Goal: Transaction & Acquisition: Purchase product/service

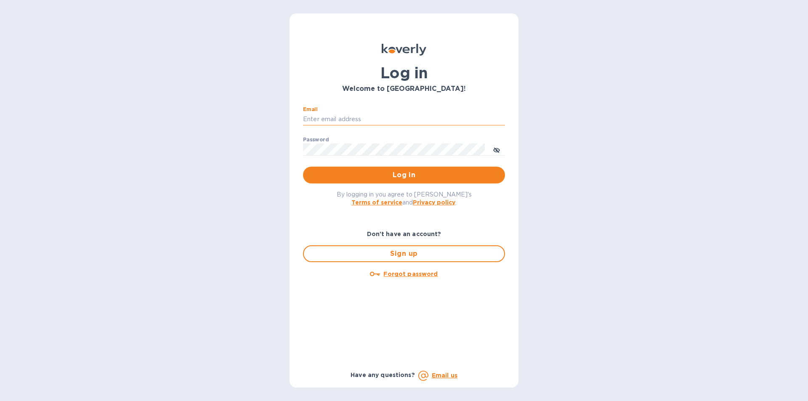
click at [332, 116] on input "Email" at bounding box center [404, 119] width 202 height 13
click at [381, 121] on input "dgraffeo3@verizon.net" at bounding box center [404, 119] width 202 height 13
type input "smittysliquorstewksbury@gmail.com"
click at [395, 170] on span "Log in" at bounding box center [404, 175] width 189 height 10
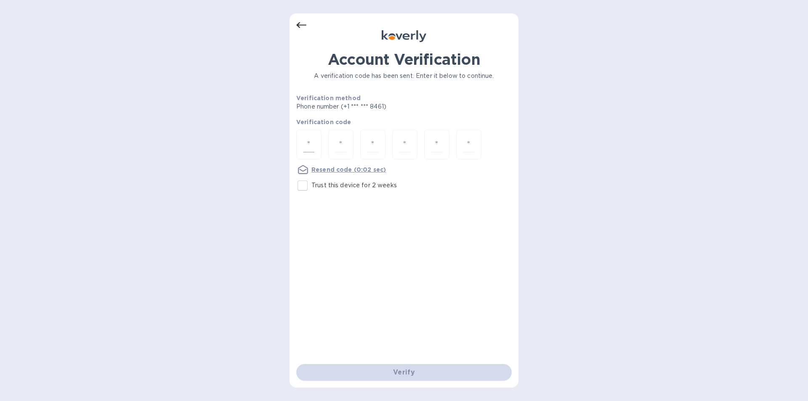
drag, startPoint x: 305, startPoint y: 186, endPoint x: 298, endPoint y: 151, distance: 35.6
click at [305, 185] on input "Trust this device for 2 weeks" at bounding box center [303, 186] width 18 height 18
checkbox input "true"
click at [302, 146] on div at bounding box center [308, 145] width 25 height 30
type input "1"
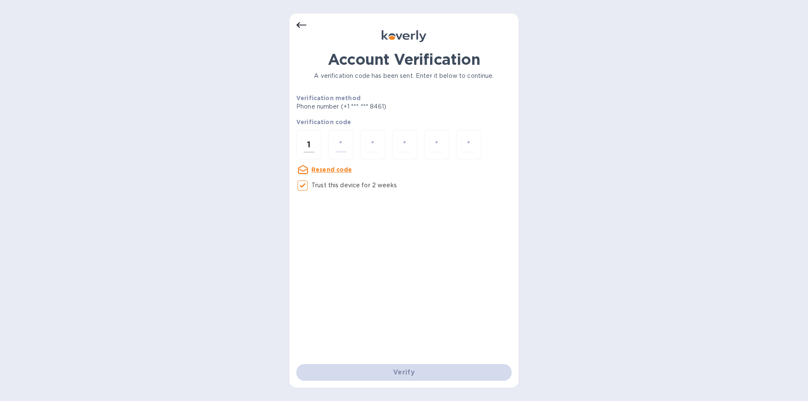
type input "3"
type input "5"
type input "7"
type input "9"
type input "3"
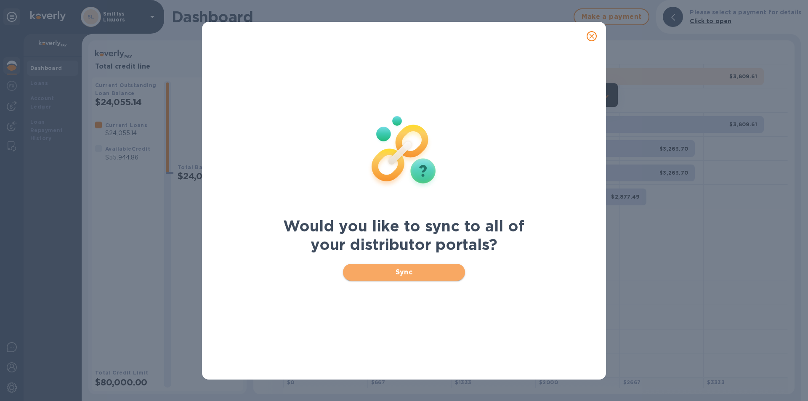
click at [406, 271] on span "Sync" at bounding box center [404, 272] width 109 height 10
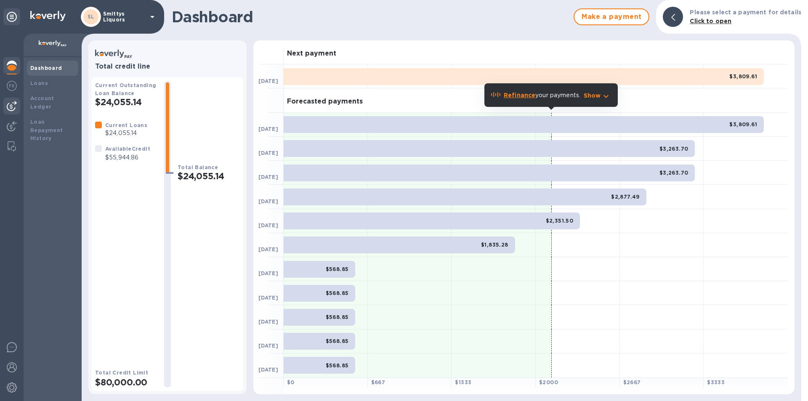
click at [13, 102] on img at bounding box center [12, 106] width 10 height 10
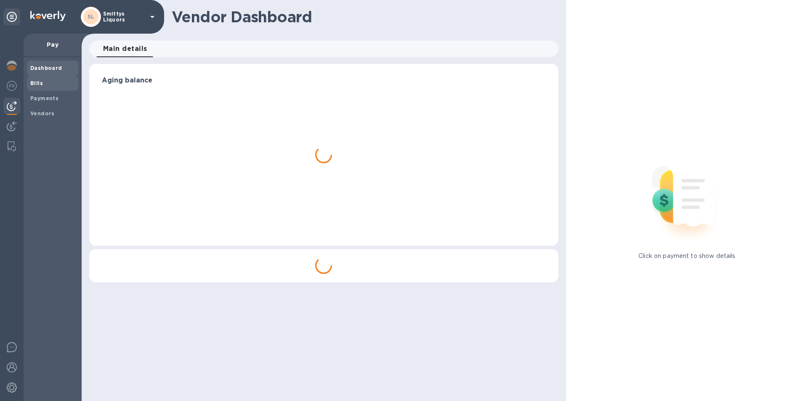
click at [38, 84] on b "Bills" at bounding box center [36, 83] width 13 height 6
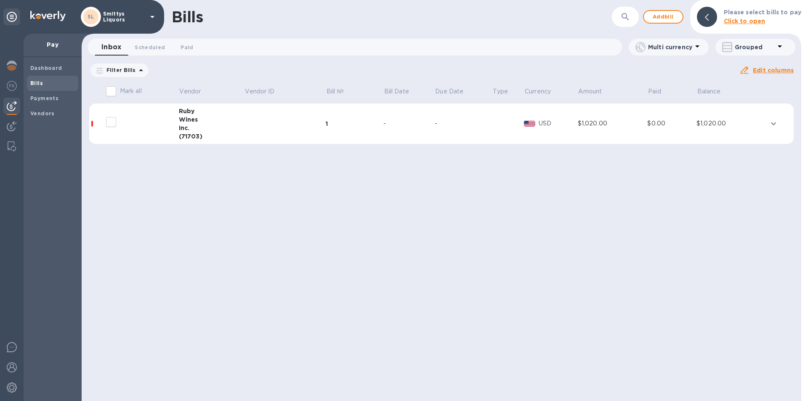
click at [10, 104] on img at bounding box center [12, 106] width 10 height 10
click at [37, 114] on b "Vendors" at bounding box center [42, 113] width 24 height 6
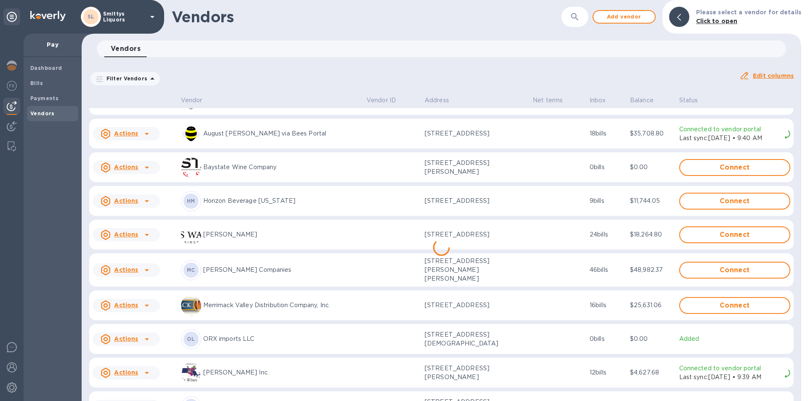
scroll to position [44, 0]
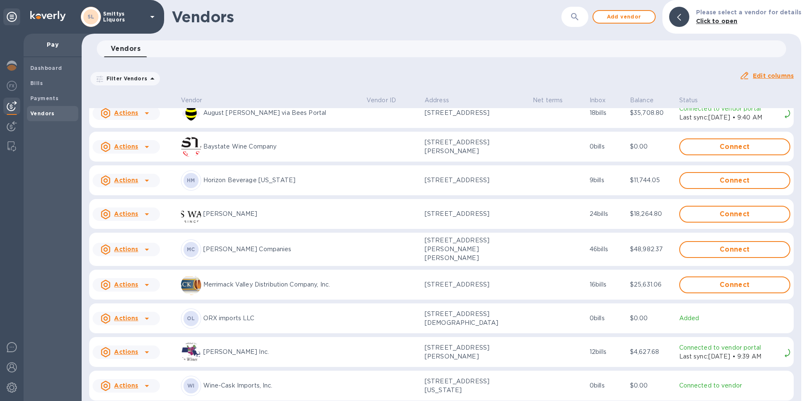
click at [144, 280] on icon at bounding box center [147, 285] width 10 height 10
click at [130, 314] on b "Add new bill" at bounding box center [135, 315] width 39 height 7
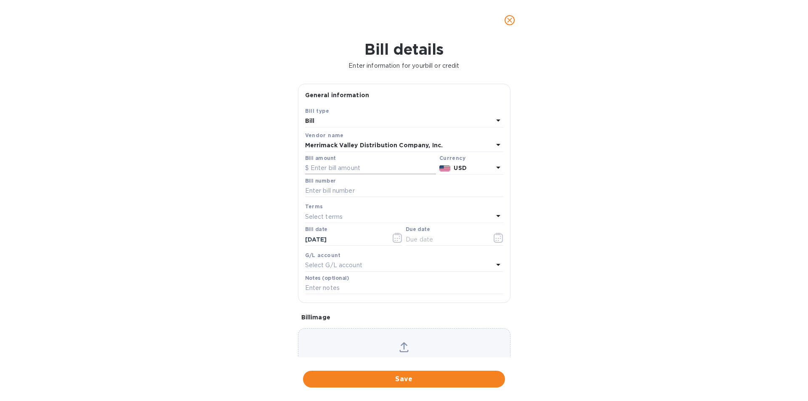
click at [320, 165] on input "text" at bounding box center [370, 168] width 131 height 13
type input "6,254.76"
click at [330, 189] on input "text" at bounding box center [404, 191] width 198 height 13
type input "U"
type input "576874"
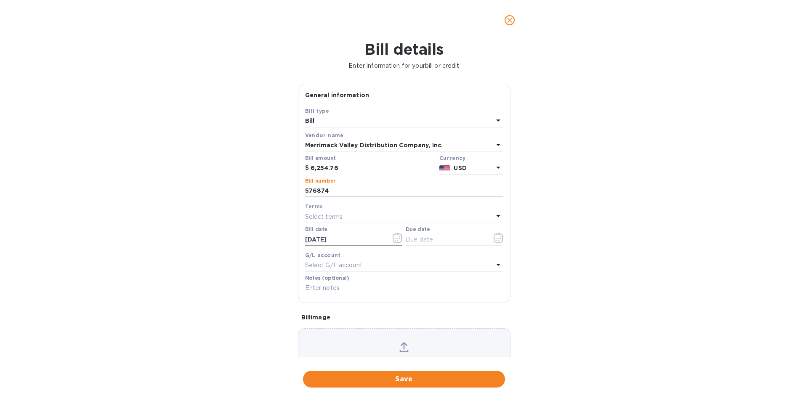
click at [393, 238] on icon "button" at bounding box center [398, 238] width 10 height 10
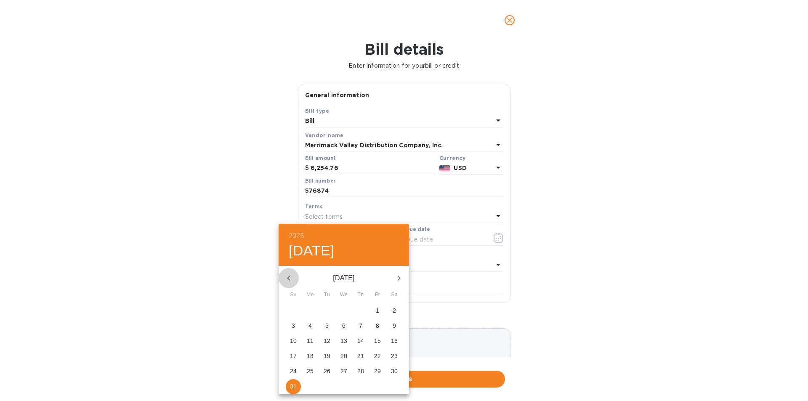
click at [288, 277] on icon "button" at bounding box center [288, 278] width 3 height 5
click at [287, 277] on icon "button" at bounding box center [289, 278] width 10 height 10
click at [398, 281] on icon "button" at bounding box center [399, 278] width 10 height 10
click at [341, 309] on span "2" at bounding box center [343, 310] width 15 height 8
type input "07/02/2025"
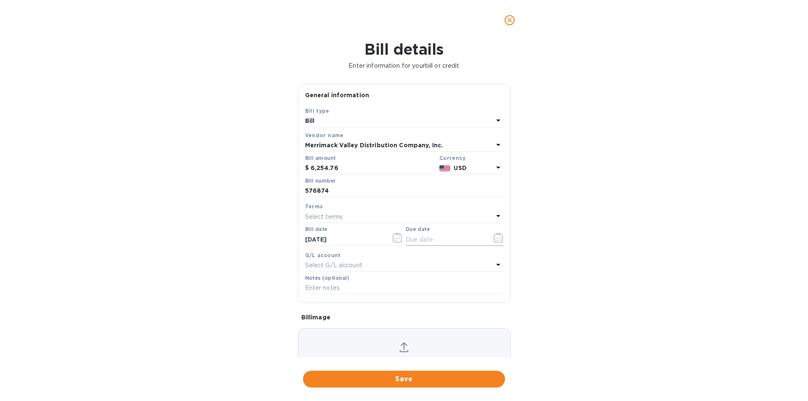
click at [496, 238] on icon "button" at bounding box center [499, 238] width 10 height 10
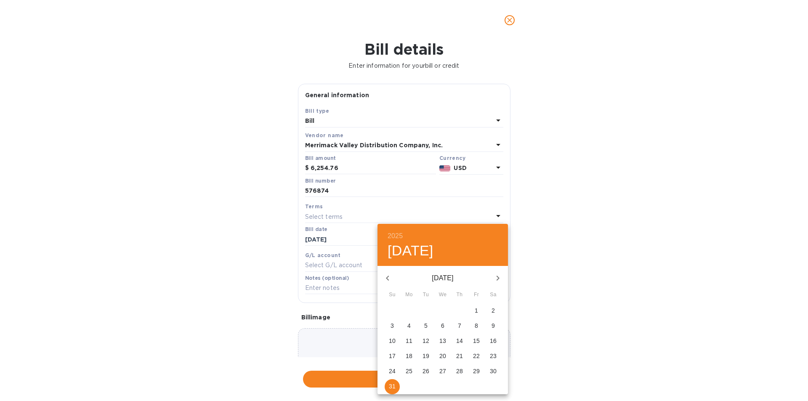
click at [398, 385] on span "31" at bounding box center [392, 386] width 15 height 8
type input "08/31/2025"
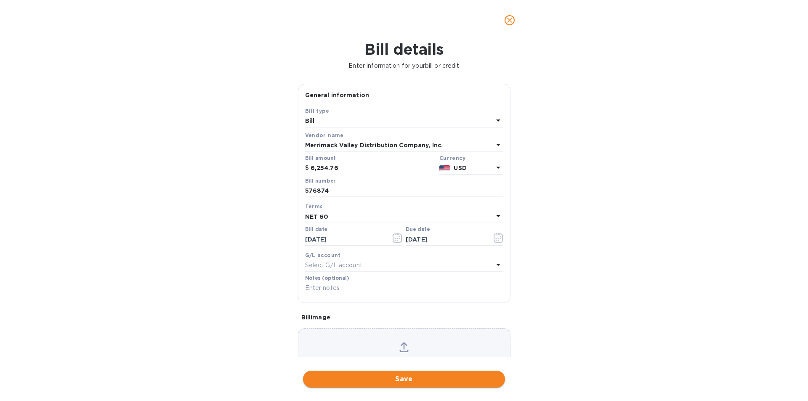
click at [404, 381] on span "Save" at bounding box center [404, 379] width 189 height 10
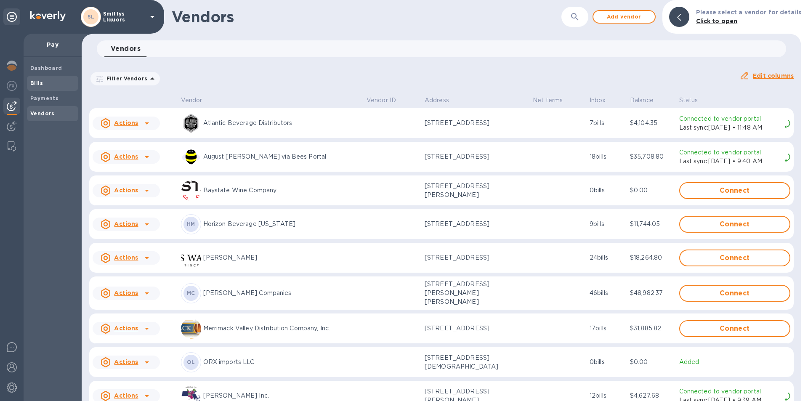
click at [31, 83] on b "Bills" at bounding box center [36, 83] width 13 height 6
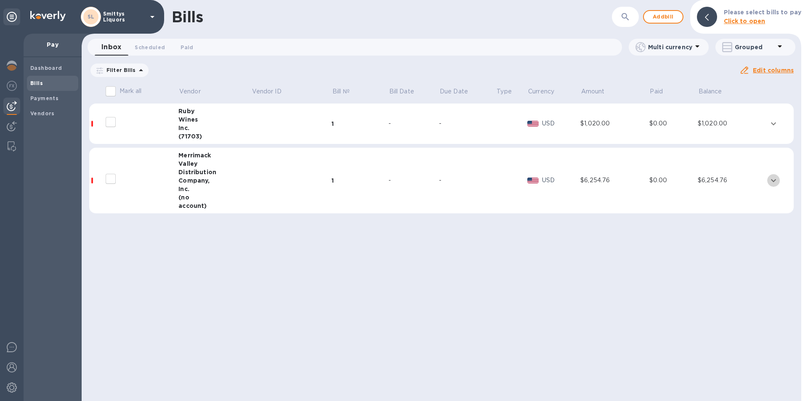
click at [770, 178] on icon "expand row" at bounding box center [773, 180] width 10 height 10
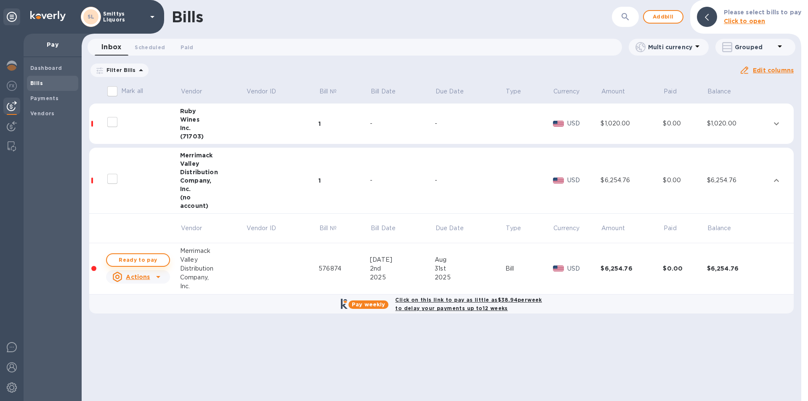
click at [150, 256] on span "Ready to pay" at bounding box center [138, 260] width 49 height 10
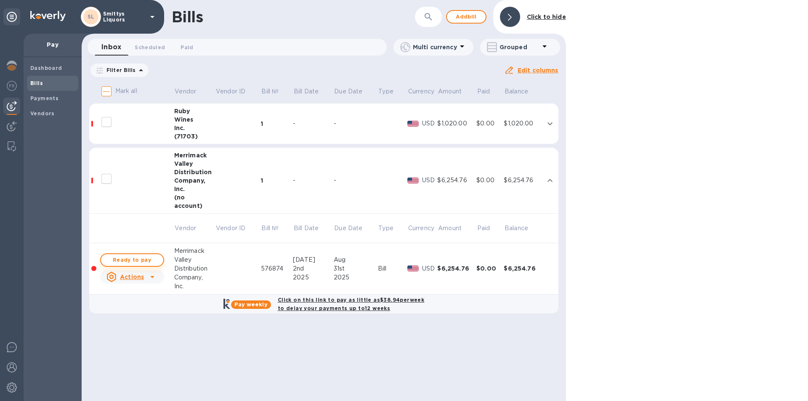
checkbox input "true"
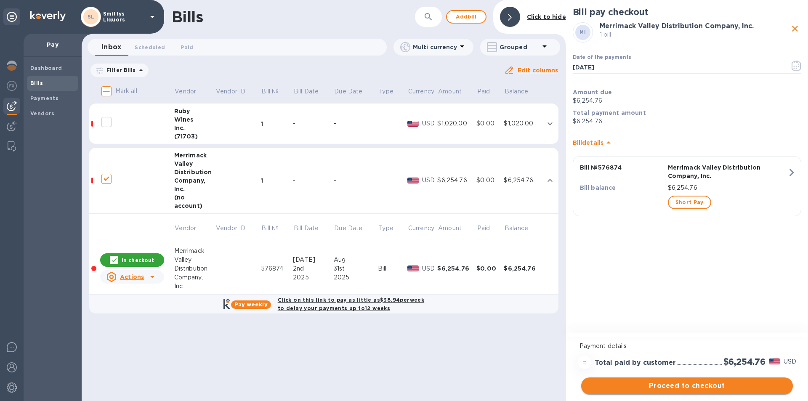
click at [709, 386] on span "Proceed to checkout" at bounding box center [687, 386] width 198 height 10
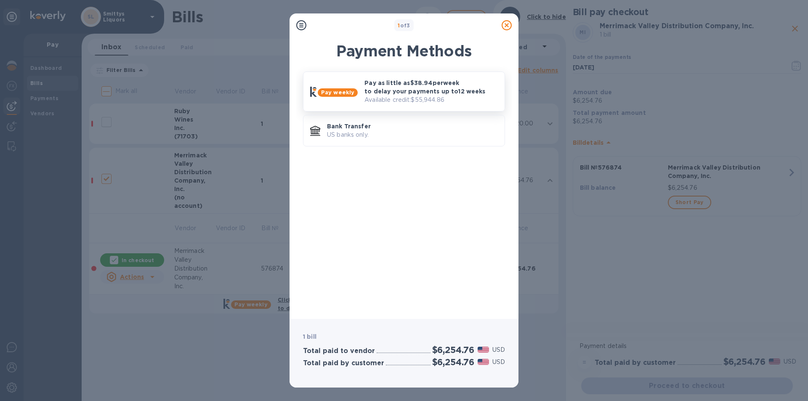
click at [385, 87] on p "Pay as little as $38.94 per week to delay your payments up to 12 weeks" at bounding box center [430, 87] width 133 height 17
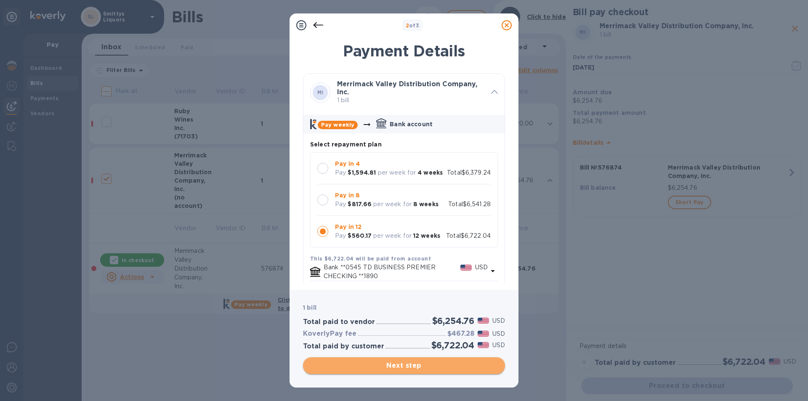
click at [374, 367] on span "Next step" at bounding box center [404, 366] width 189 height 10
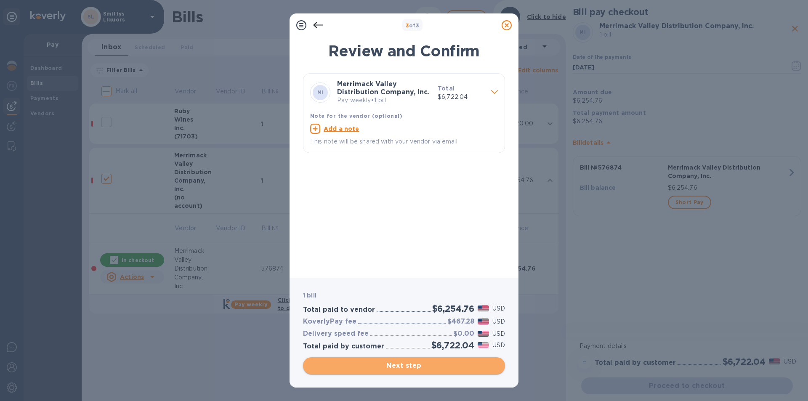
click at [425, 366] on span "Next step" at bounding box center [404, 366] width 189 height 10
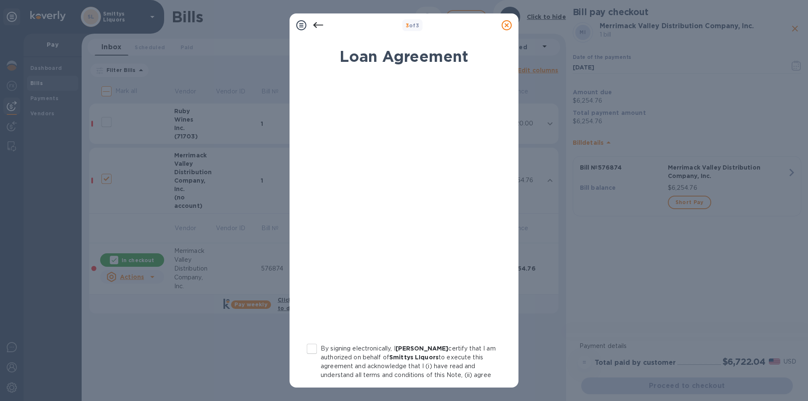
drag, startPoint x: 312, startPoint y: 351, endPoint x: 325, endPoint y: 346, distance: 13.4
click at [313, 350] on input "By signing electronically, I Dean Graffeo certify that I am authorized on behal…" at bounding box center [312, 349] width 18 height 18
checkbox input "true"
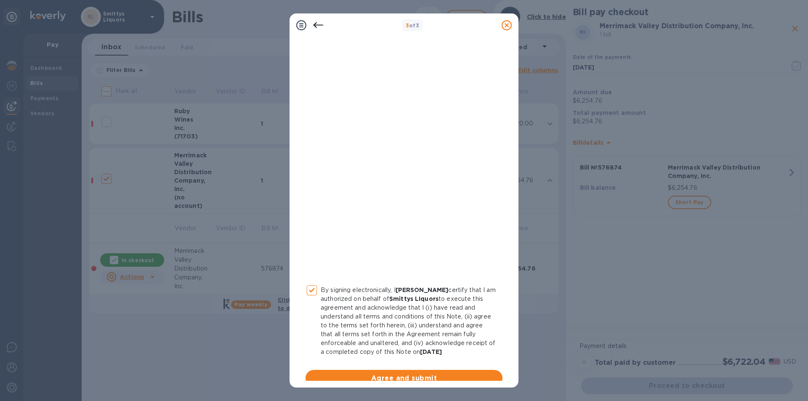
scroll to position [69, 0]
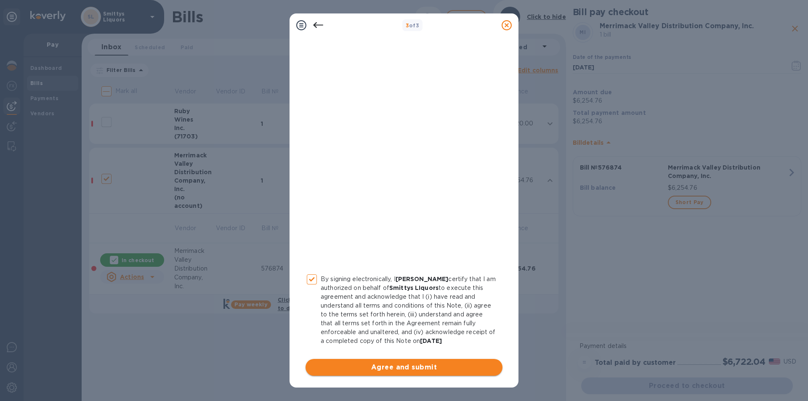
click at [403, 364] on span "Agree and submit" at bounding box center [403, 367] width 183 height 10
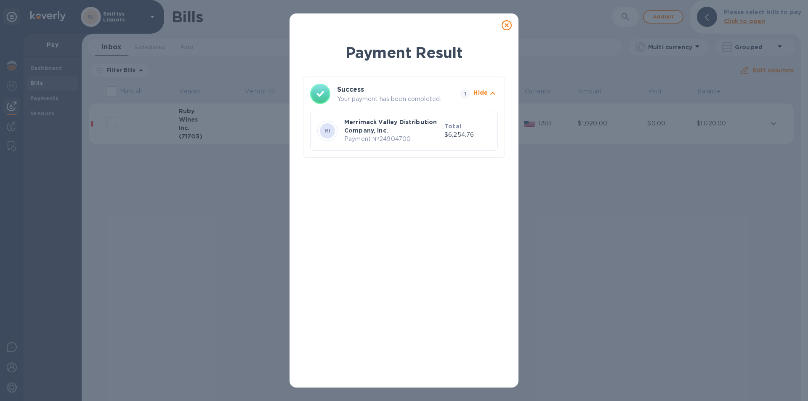
click at [507, 24] on icon at bounding box center [507, 25] width 10 height 10
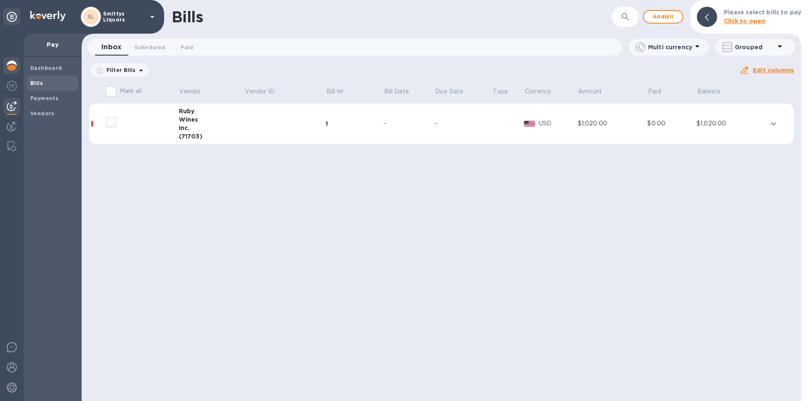
click at [14, 64] on img at bounding box center [12, 66] width 10 height 10
